Goal: Task Accomplishment & Management: Manage account settings

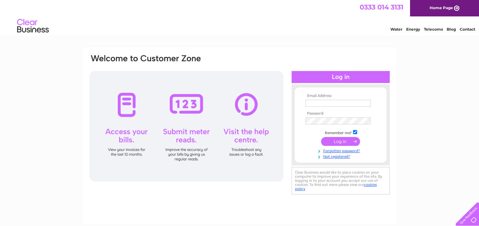
type input "[EMAIL_ADDRESS][DOMAIN_NAME]"
click at [340, 139] on input "submit" at bounding box center [340, 141] width 39 height 9
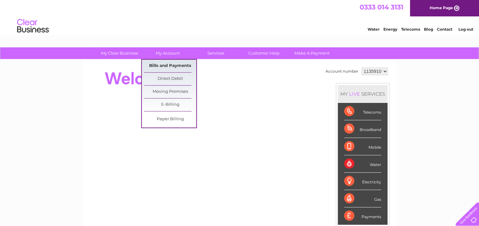
click at [165, 68] on link "Bills and Payments" at bounding box center [170, 66] width 52 height 13
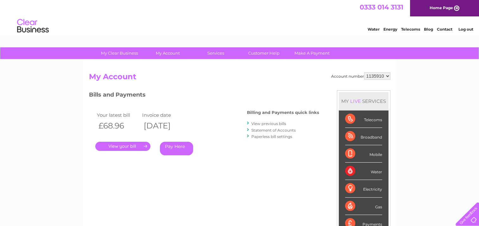
click at [127, 145] on link "." at bounding box center [122, 146] width 55 height 9
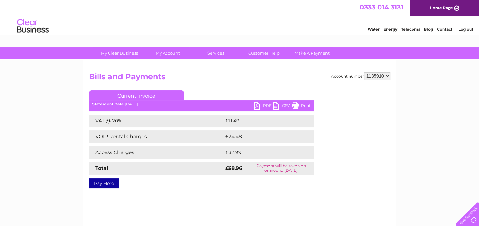
click at [266, 105] on link "PDF" at bounding box center [262, 106] width 19 height 9
